Goal: Information Seeking & Learning: Learn about a topic

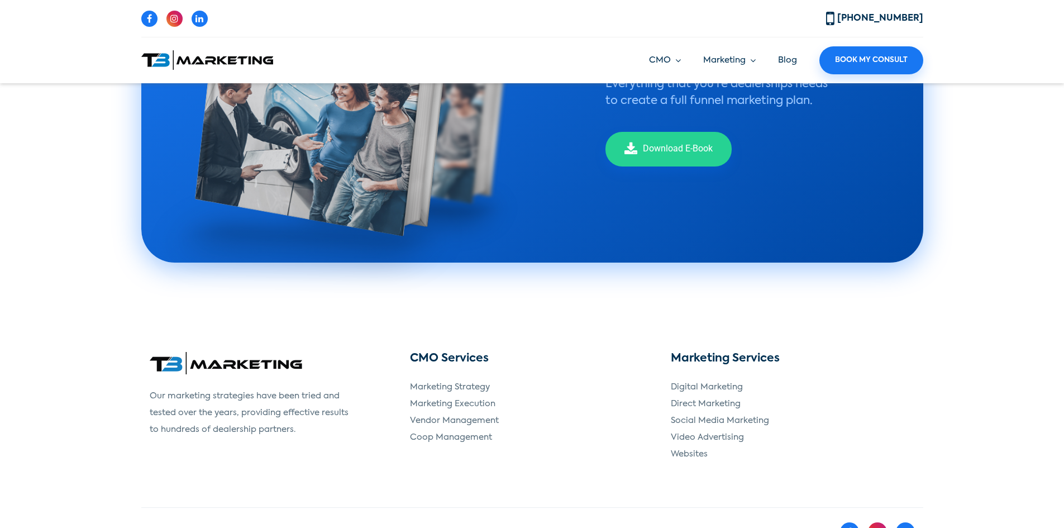
scroll to position [2313, 0]
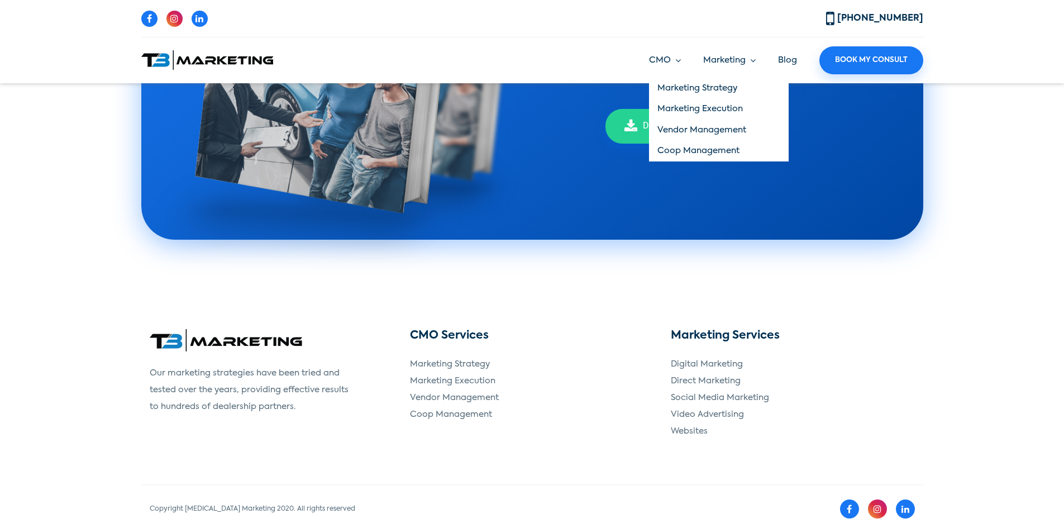
click at [673, 63] on link "CMO" at bounding box center [665, 60] width 32 height 13
click at [676, 85] on link "Marketing Strategy" at bounding box center [719, 88] width 140 height 21
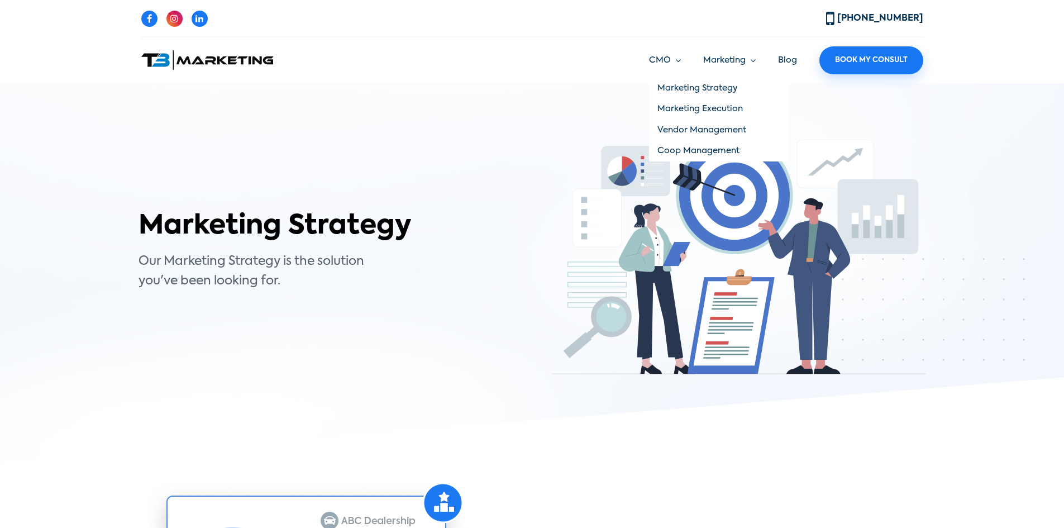
click at [669, 84] on link "Marketing Strategy" at bounding box center [719, 88] width 140 height 21
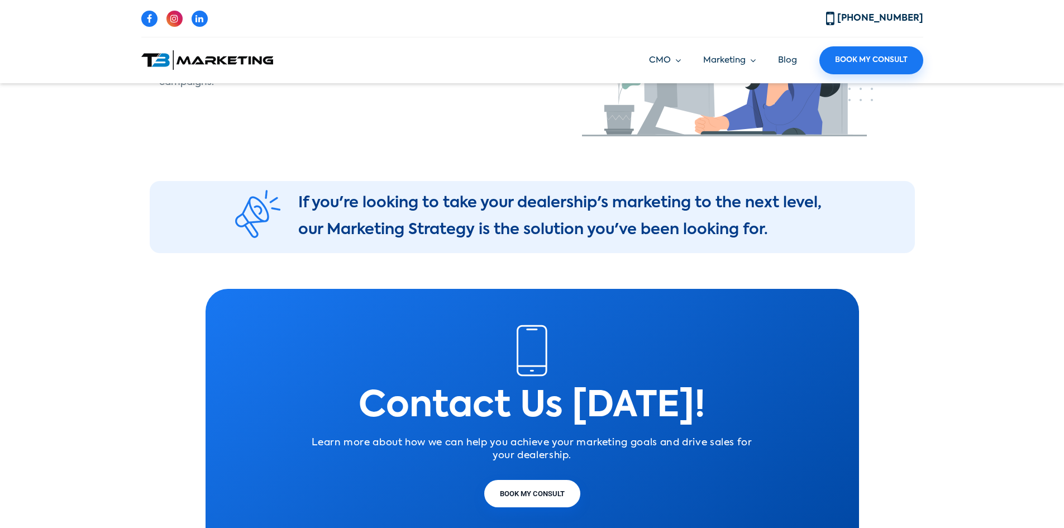
scroll to position [1992, 0]
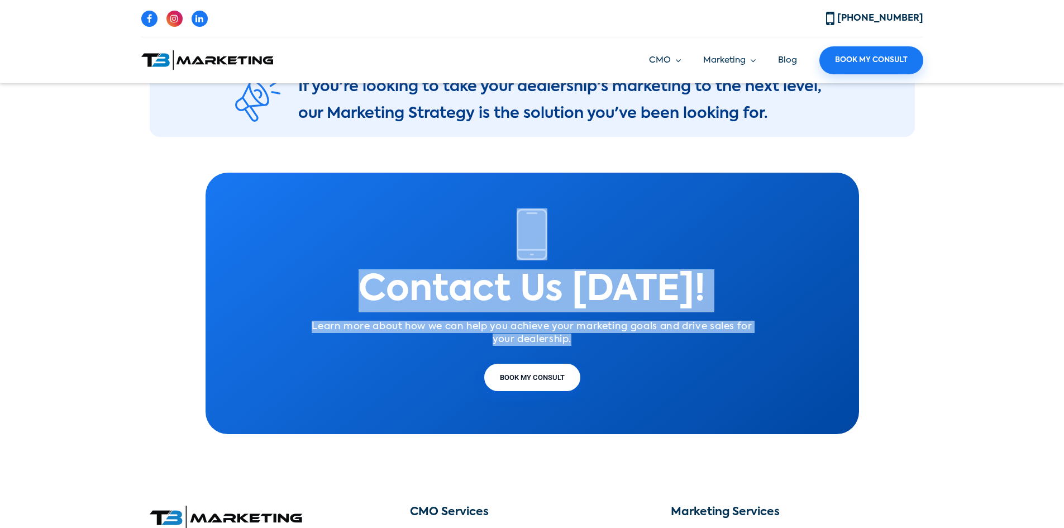
drag, startPoint x: 572, startPoint y: 344, endPoint x: 440, endPoint y: 258, distance: 157.7
click at [440, 258] on div "Contact Us [DATE]! Learn more about how we can help you achieve your marketing …" at bounding box center [533, 303] width 654 height 190
click at [569, 298] on h1 "Contact Us [DATE]!" at bounding box center [532, 290] width 637 height 43
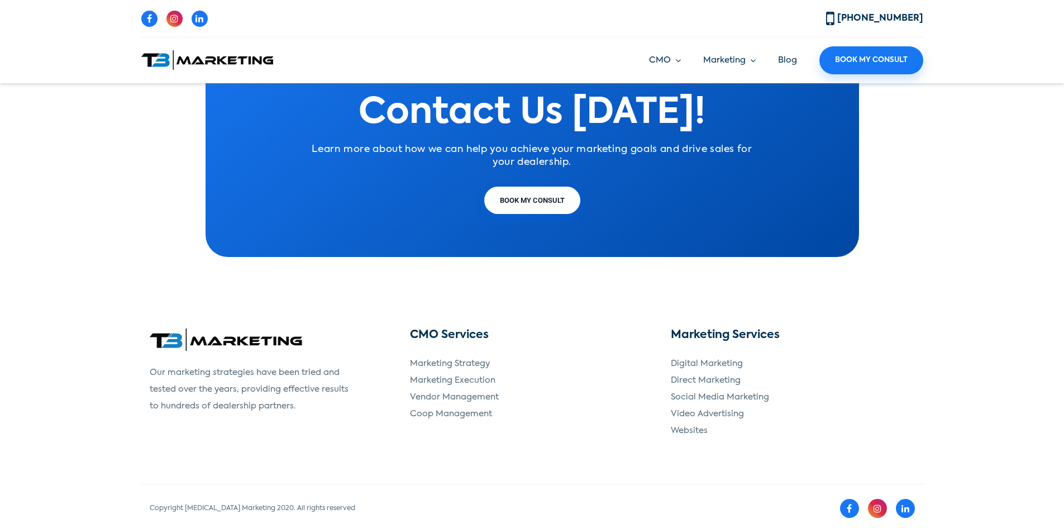
scroll to position [2173, 0]
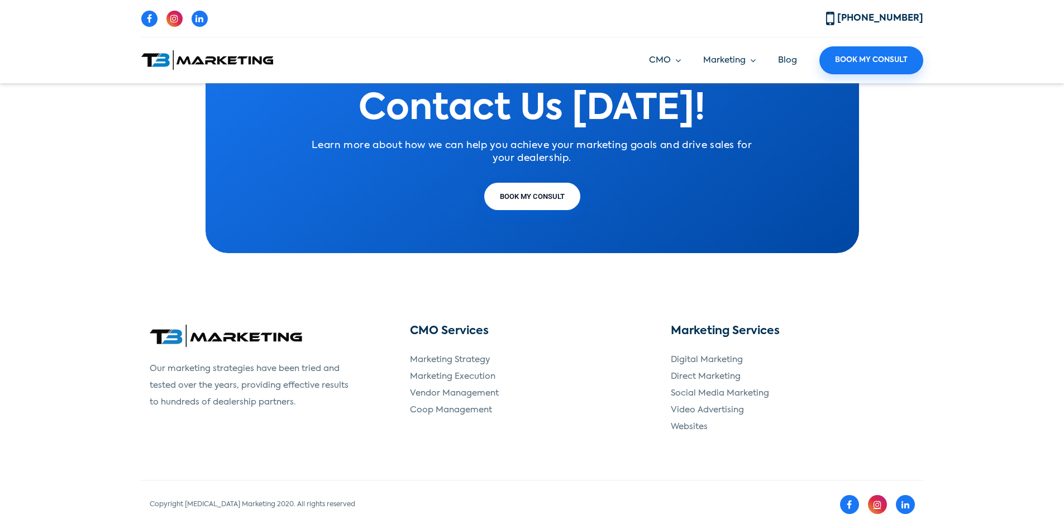
click at [882, 507] on link at bounding box center [877, 504] width 19 height 19
